Goal: Information Seeking & Learning: Learn about a topic

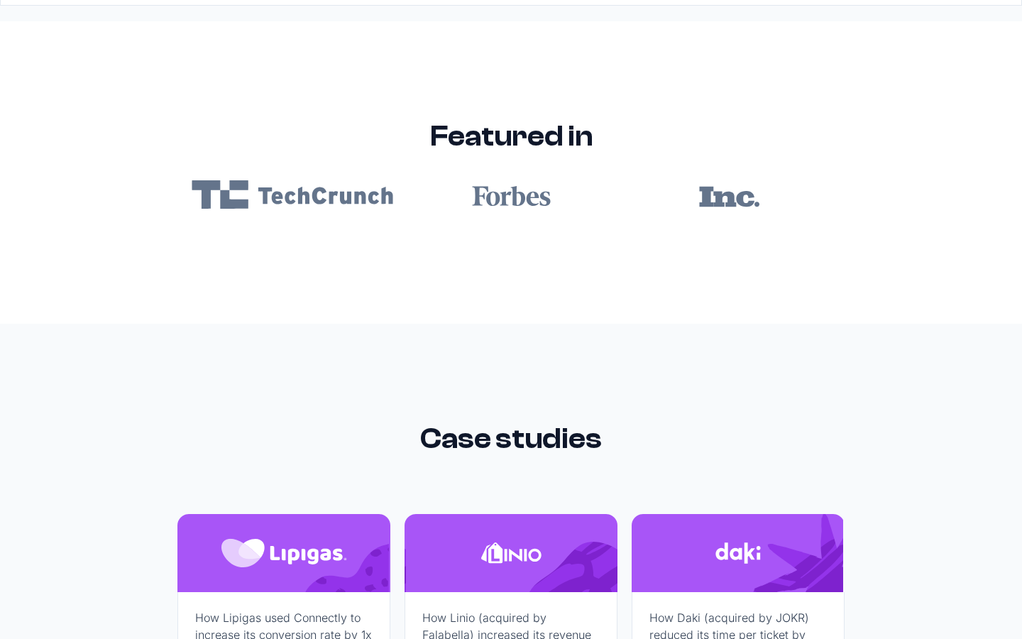
scroll to position [8502, 0]
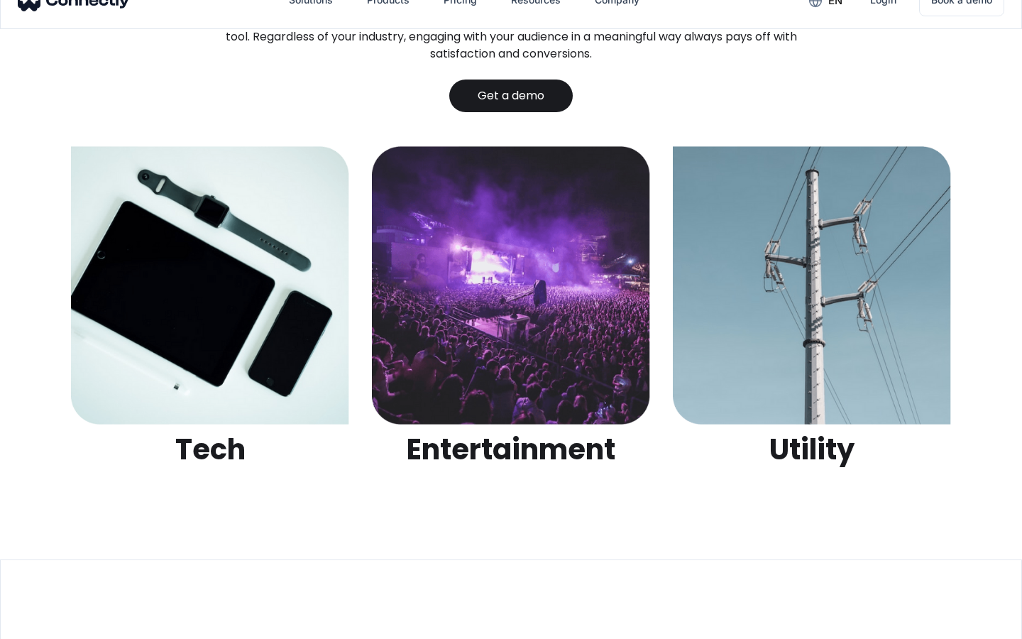
scroll to position [4479, 0]
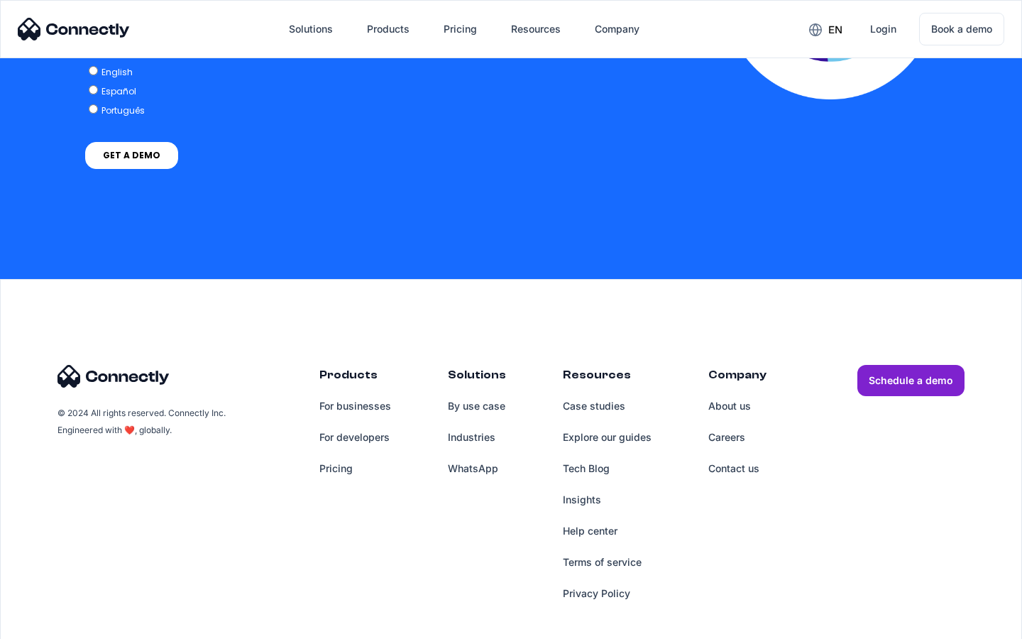
scroll to position [3116, 0]
